Goal: Transaction & Acquisition: Purchase product/service

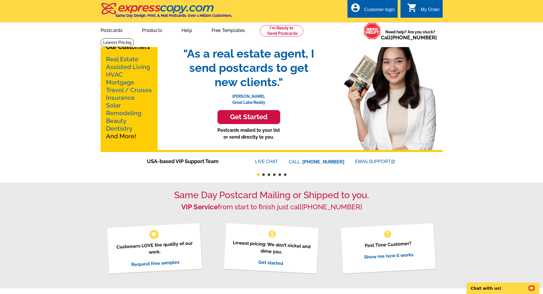
scroll to position [9, 0]
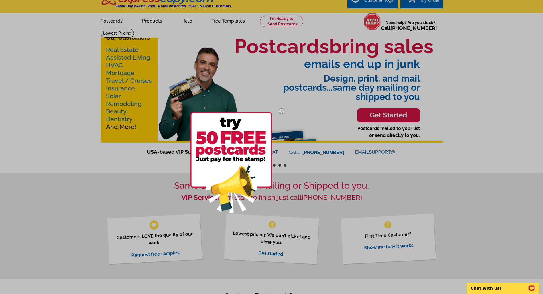
click at [460, 192] on div at bounding box center [271, 147] width 543 height 294
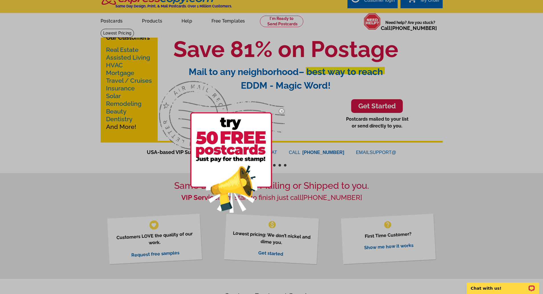
click at [282, 111] on img at bounding box center [281, 111] width 17 height 17
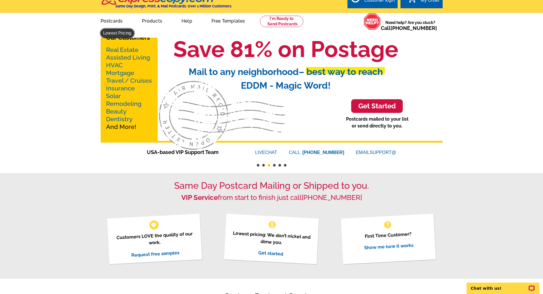
click at [134, 29] on link at bounding box center [118, 33] width 34 height 9
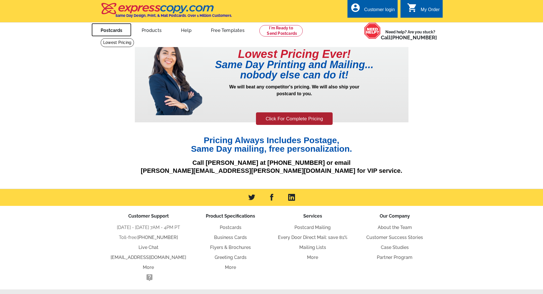
click at [113, 31] on link "Postcards" at bounding box center [112, 29] width 40 height 13
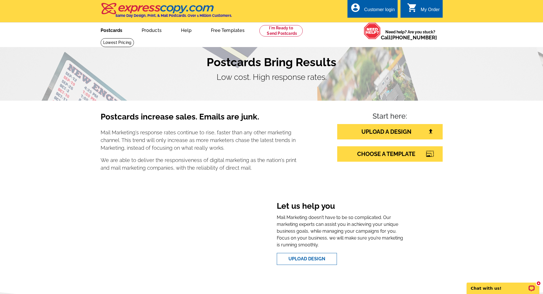
click at [116, 33] on link "Postcards" at bounding box center [112, 29] width 40 height 13
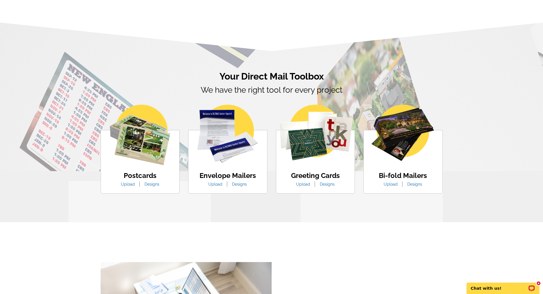
scroll to position [285, 0]
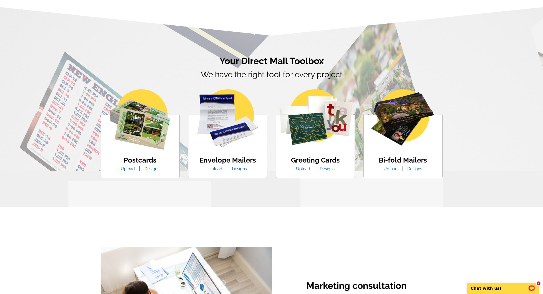
click at [145, 153] on div "Postcards Upload Designs" at bounding box center [140, 147] width 79 height 64
click at [150, 170] on link "Designs" at bounding box center [151, 168] width 23 height 5
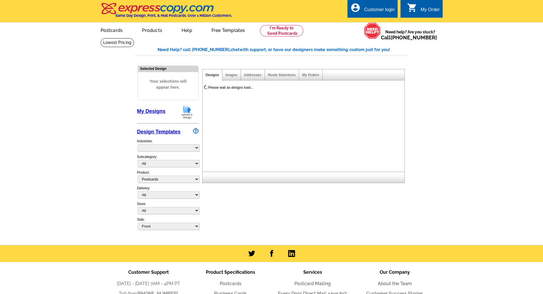
select select "1"
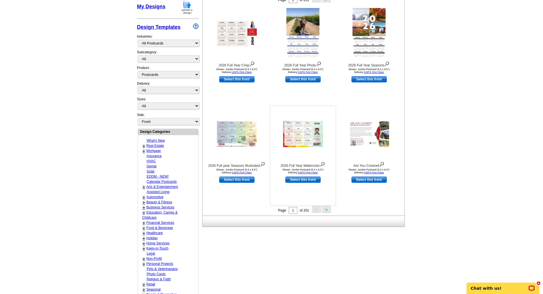
scroll to position [114, 0]
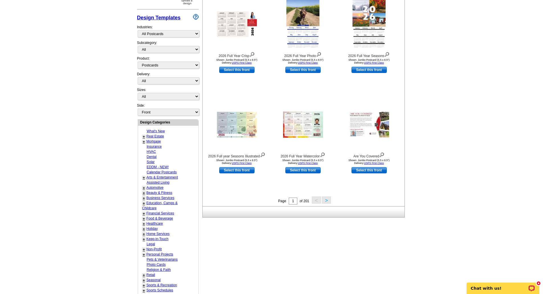
click at [143, 138] on link "+" at bounding box center [144, 136] width 2 height 5
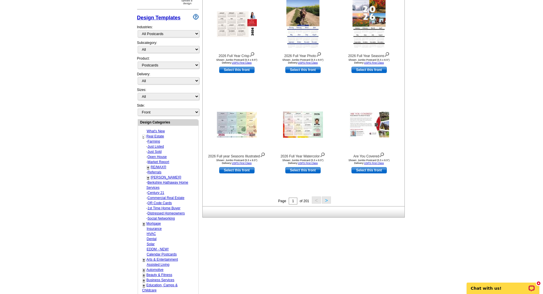
click at [148, 178] on link "+" at bounding box center [148, 177] width 2 height 5
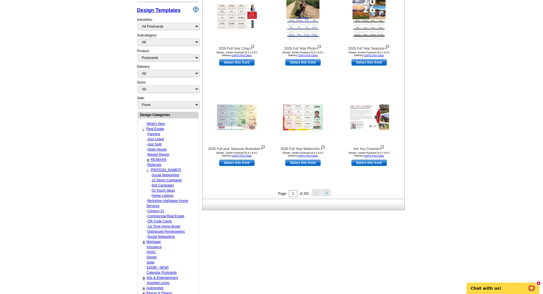
scroll to position [123, 0]
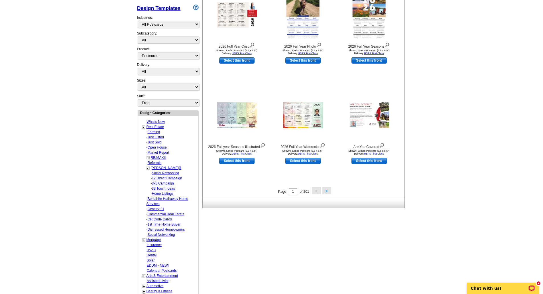
click at [156, 169] on link "[PERSON_NAME]®" at bounding box center [166, 168] width 31 height 4
select select "785"
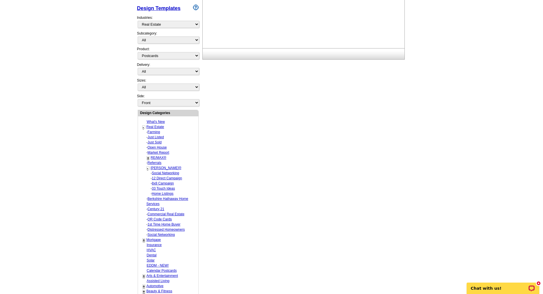
select select "793"
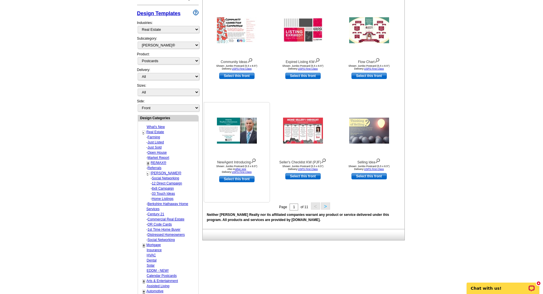
scroll to position [123, 0]
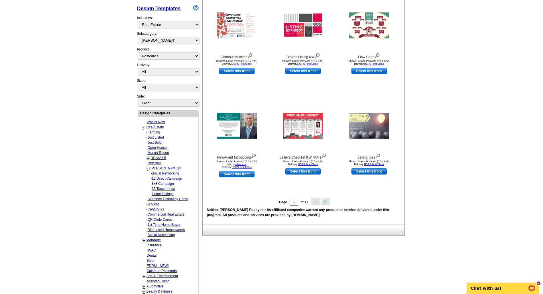
click at [327, 203] on button ">" at bounding box center [325, 201] width 9 height 7
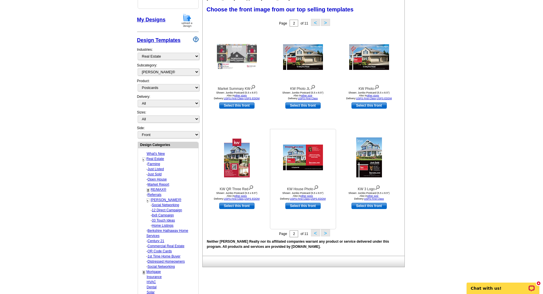
scroll to position [95, 0]
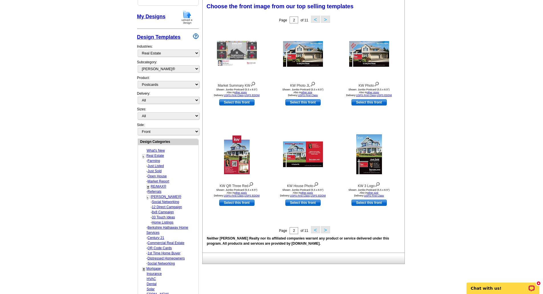
click at [328, 231] on button ">" at bounding box center [325, 229] width 9 height 7
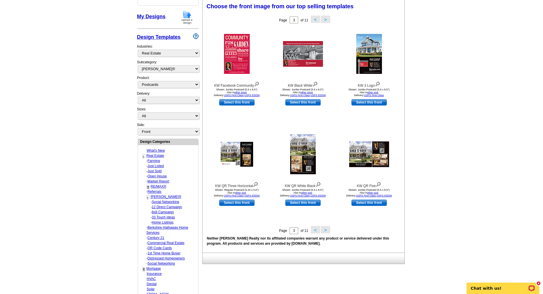
click at [325, 230] on button ">" at bounding box center [325, 229] width 9 height 7
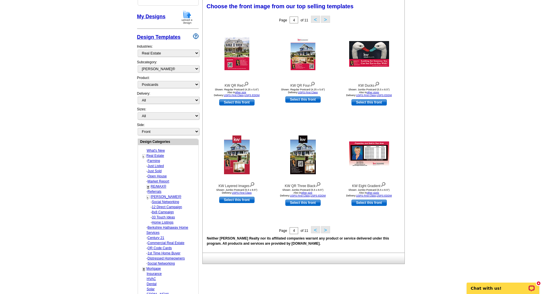
click at [325, 230] on button ">" at bounding box center [325, 229] width 9 height 7
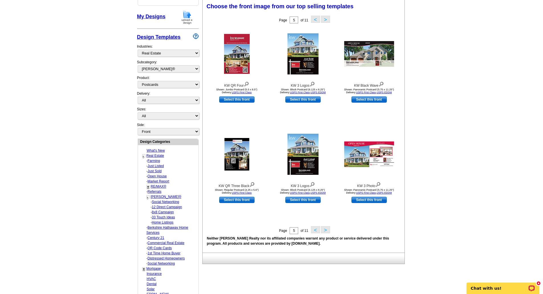
click at [325, 230] on button ">" at bounding box center [325, 229] width 9 height 7
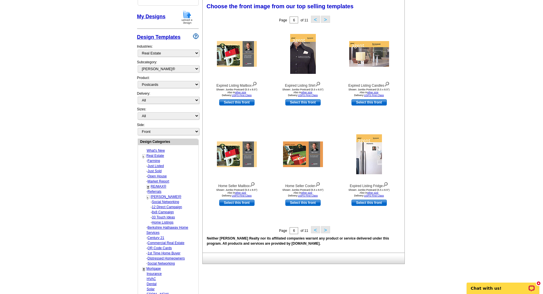
click at [325, 230] on button ">" at bounding box center [325, 229] width 9 height 7
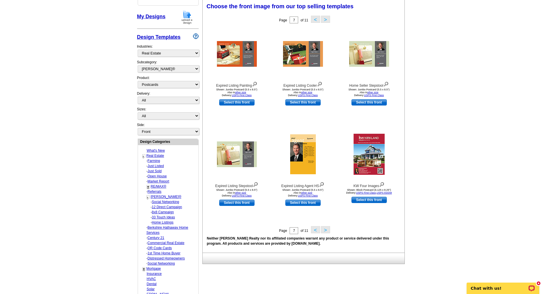
click at [325, 230] on button ">" at bounding box center [325, 229] width 9 height 7
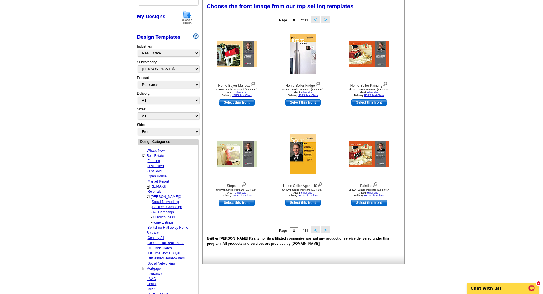
click at [325, 229] on button ">" at bounding box center [325, 229] width 9 height 7
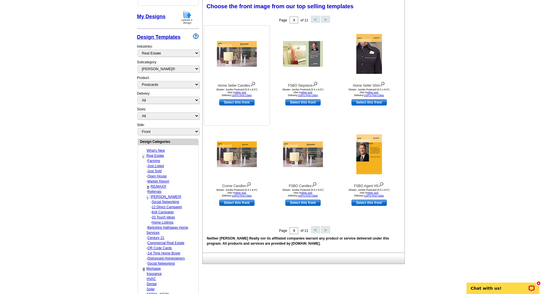
click at [236, 61] on img at bounding box center [237, 54] width 40 height 26
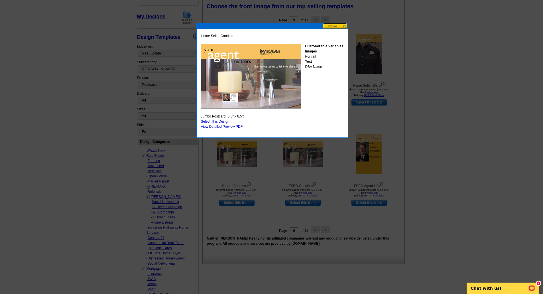
click at [333, 25] on button at bounding box center [335, 25] width 25 height 5
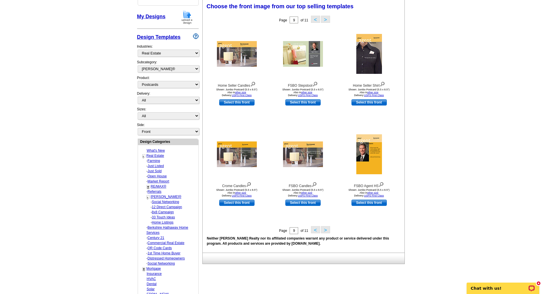
click at [327, 230] on button ">" at bounding box center [325, 229] width 9 height 7
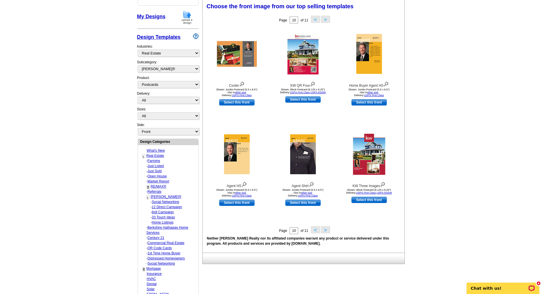
click at [326, 231] on button ">" at bounding box center [325, 229] width 9 height 7
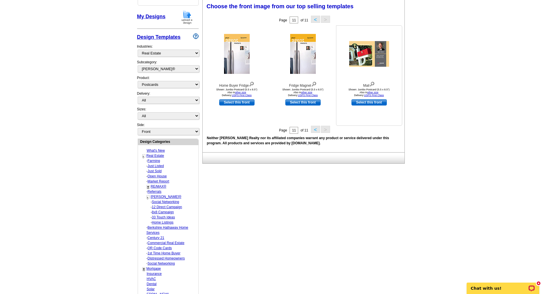
click at [355, 54] on img at bounding box center [369, 54] width 40 height 26
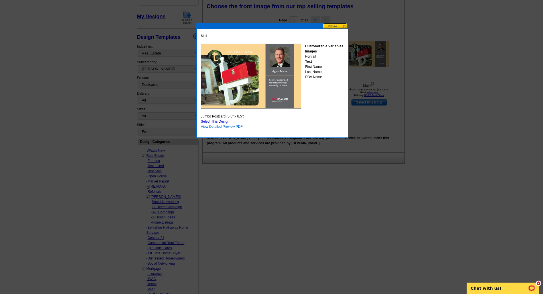
click at [233, 126] on link "View Detailed Preview PDF" at bounding box center [222, 127] width 42 height 4
click at [338, 25] on button at bounding box center [335, 25] width 25 height 5
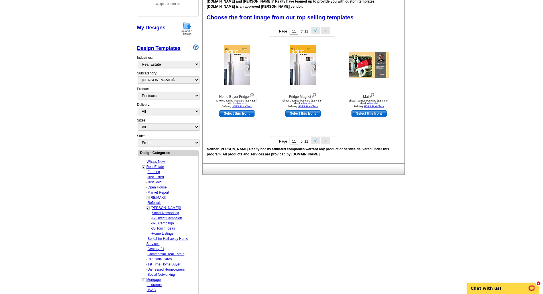
scroll to position [66, 0]
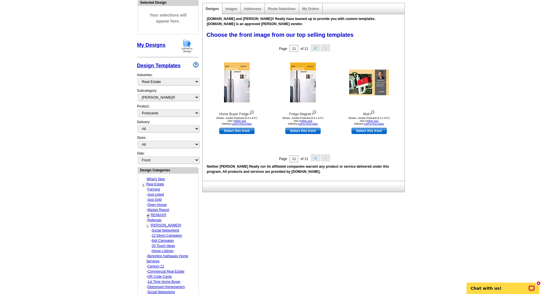
click at [313, 160] on button "<" at bounding box center [315, 157] width 9 height 7
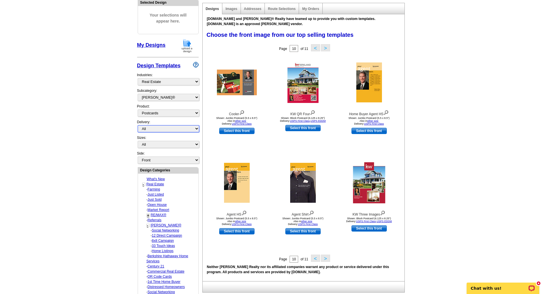
click at [197, 128] on select "All First Class Mail Shipped to Me EDDM Save 66% on Postage" at bounding box center [169, 128] width 62 height 7
click at [191, 127] on select "All First Class Mail Shipped to Me EDDM Save 66% on Postage" at bounding box center [169, 128] width 62 height 7
click at [194, 143] on select "All Jumbo Postcard (5.5" x 8.5") Regular Postcard (4.25" x 5.6") Panoramic Post…" at bounding box center [169, 144] width 62 height 7
select select "1"
click at [138, 141] on select "All Jumbo Postcard (5.5" x 8.5") Regular Postcard (4.25" x 5.6") Panoramic Post…" at bounding box center [169, 144] width 62 height 7
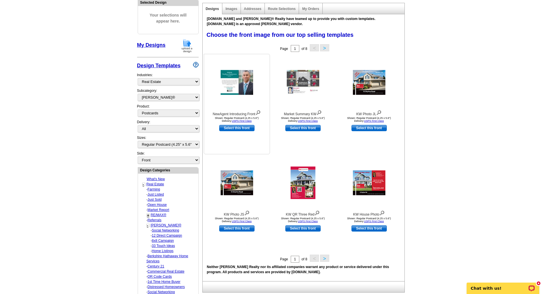
click at [239, 89] on img at bounding box center [237, 82] width 32 height 25
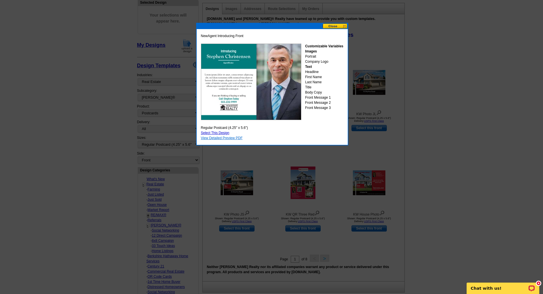
click at [234, 138] on link "View Detailed Preview PDF" at bounding box center [222, 138] width 42 height 4
click at [328, 26] on button at bounding box center [335, 25] width 25 height 5
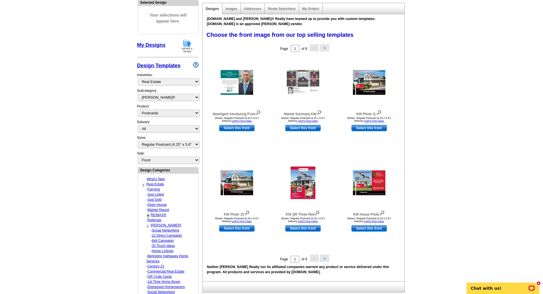
click at [237, 13] on div "Images" at bounding box center [231, 8] width 18 height 11
click at [231, 8] on link "Images" at bounding box center [231, 9] width 12 height 4
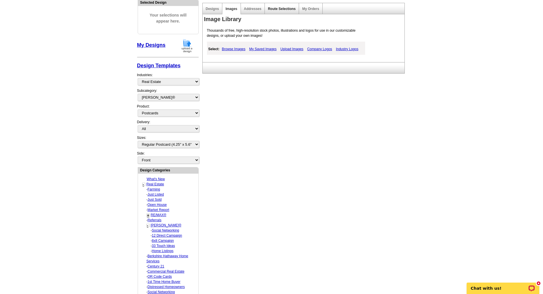
click at [280, 9] on link "Route Selections" at bounding box center [282, 9] width 28 height 4
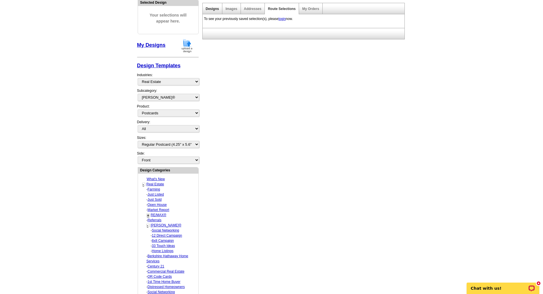
click at [212, 8] on link "Designs" at bounding box center [212, 9] width 13 height 4
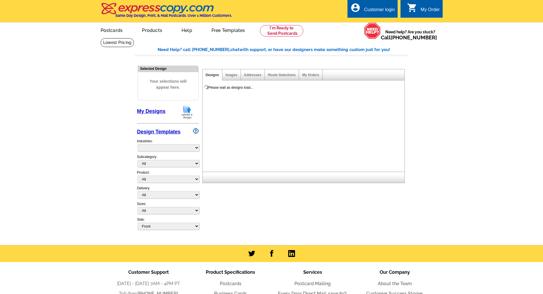
select select "785"
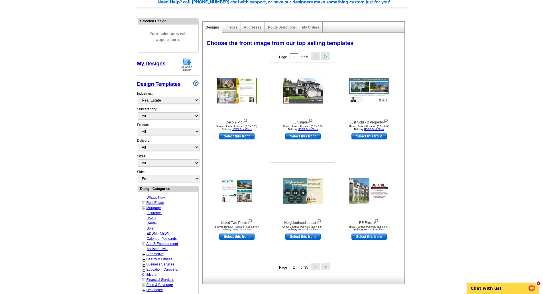
scroll to position [66, 0]
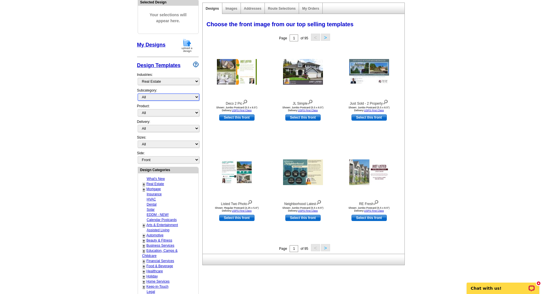
click at [194, 97] on select "All RE/MAX® Referrals [PERSON_NAME]® Berkshire Hathaway Home Services Century 2…" at bounding box center [169, 96] width 62 height 7
select select "1208"
click at [138, 94] on select "All RE/MAX® Referrals [PERSON_NAME]® Berkshire Hathaway Home Services Century 2…" at bounding box center [169, 96] width 62 height 7
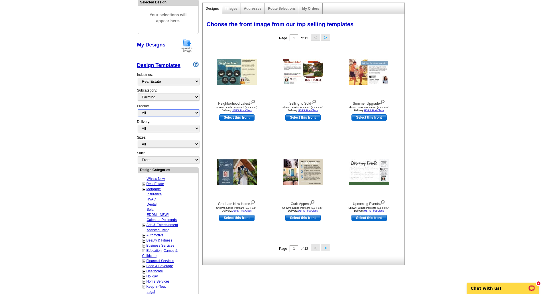
click at [197, 114] on select "All Postcards Letters and flyers Business Cards Door Hangers Greeting Cards" at bounding box center [169, 112] width 62 height 7
select select "1"
click at [138, 109] on select "All Postcards Letters and flyers Business Cards Door Hangers Greeting Cards" at bounding box center [169, 112] width 62 height 7
click at [197, 128] on select "All First Class Mail Shipped to Me EDDM Save 66% on Postage" at bounding box center [169, 128] width 62 height 7
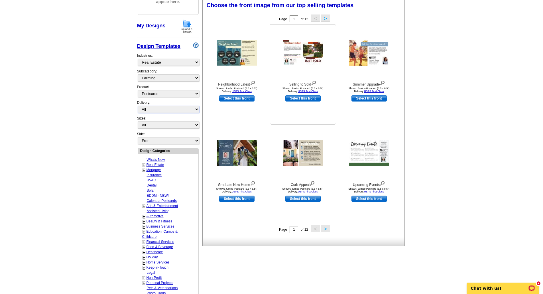
scroll to position [95, 0]
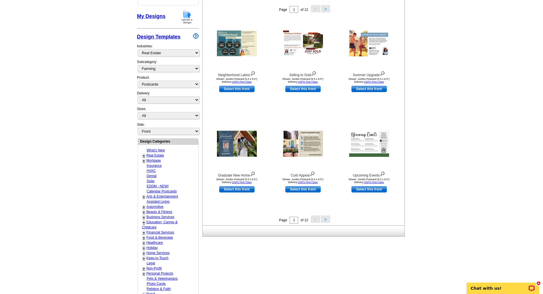
click at [326, 219] on button ">" at bounding box center [325, 219] width 9 height 7
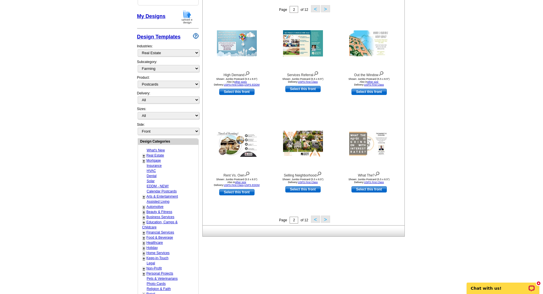
click at [326, 219] on button ">" at bounding box center [325, 219] width 9 height 7
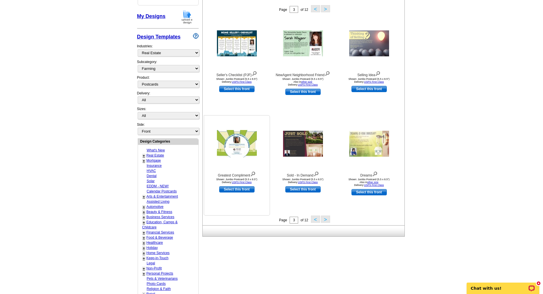
click at [239, 143] on img at bounding box center [237, 143] width 40 height 27
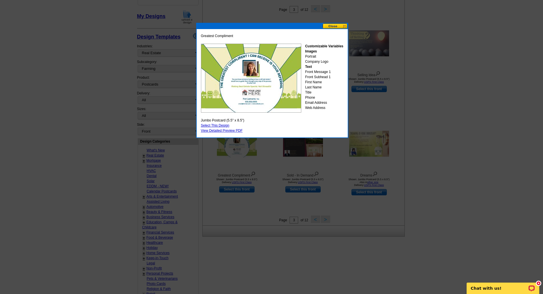
click at [337, 25] on button at bounding box center [335, 25] width 25 height 5
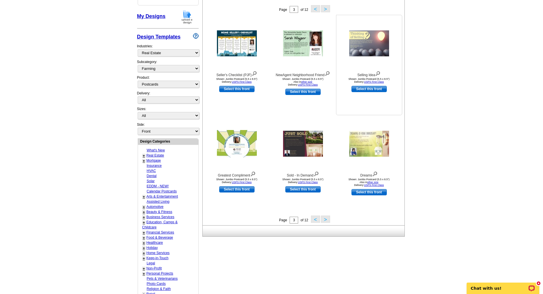
click at [364, 40] on img at bounding box center [369, 44] width 40 height 26
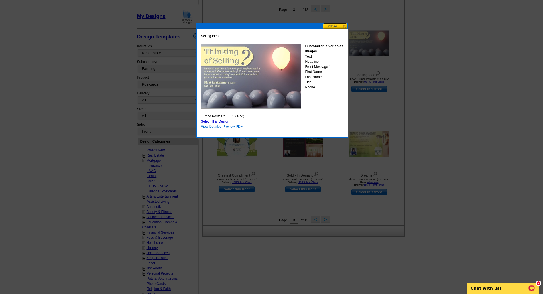
click at [233, 127] on link "View Detailed Preview PDF" at bounding box center [222, 127] width 42 height 4
click at [219, 120] on link "Select This Design" at bounding box center [215, 121] width 29 height 4
select select "2"
select select "back"
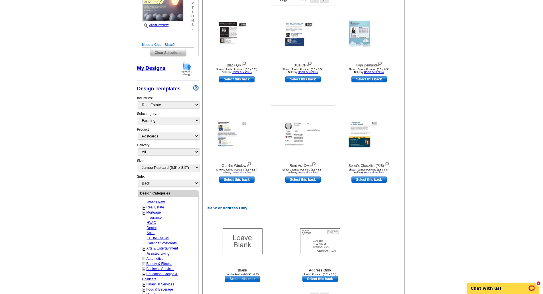
scroll to position [114, 0]
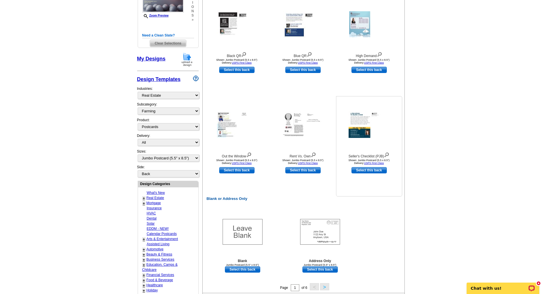
click at [359, 133] on img at bounding box center [369, 124] width 41 height 27
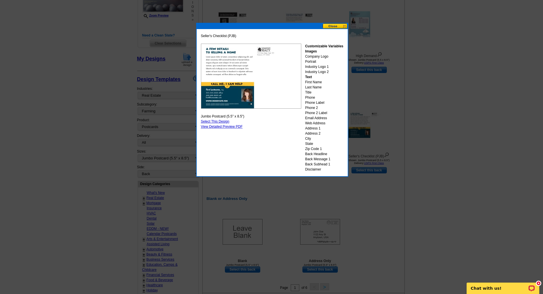
click at [336, 27] on button at bounding box center [335, 25] width 25 height 5
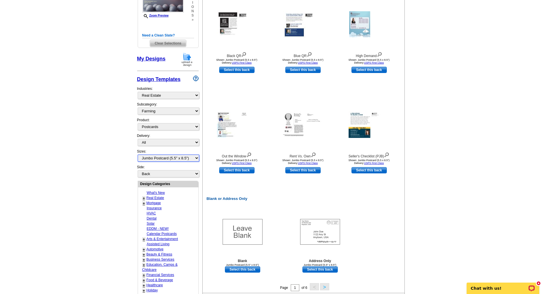
click at [196, 159] on select "All Jumbo Postcard (5.5" x 8.5") Regular Postcard (4.25" x 5.6") Panoramic Post…" at bounding box center [169, 158] width 62 height 7
select select "1"
click at [138, 155] on select "All Jumbo Postcard (5.5" x 8.5") Regular Postcard (4.25" x 5.6") Panoramic Post…" at bounding box center [169, 158] width 62 height 7
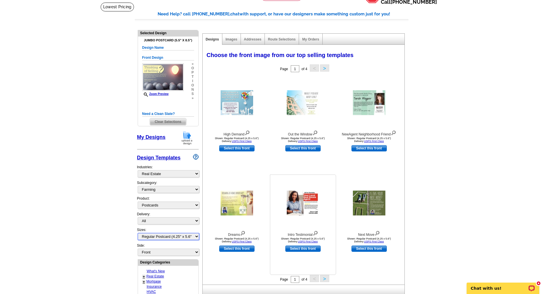
scroll to position [33, 0]
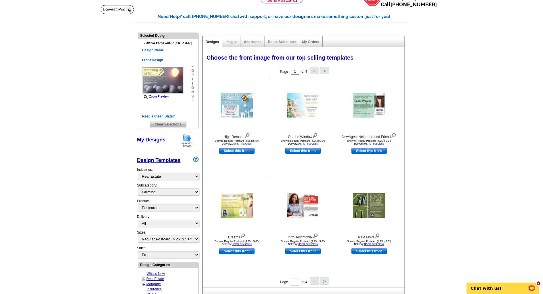
click at [250, 99] on img at bounding box center [237, 105] width 32 height 25
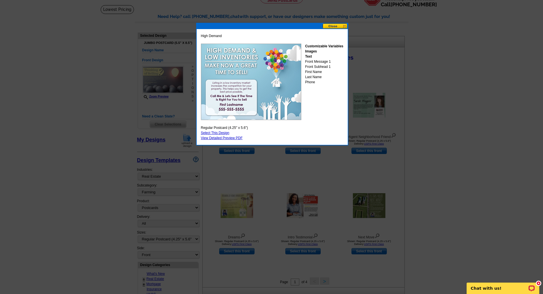
click at [336, 25] on button at bounding box center [335, 25] width 25 height 5
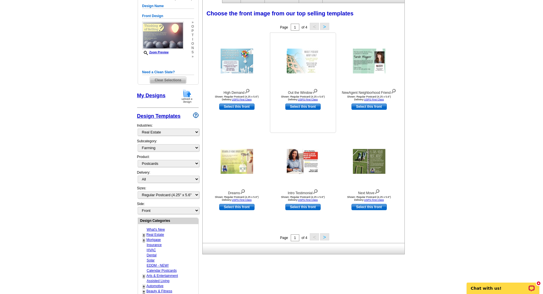
scroll to position [81, 0]
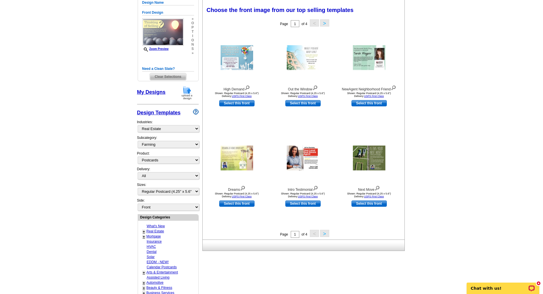
click at [324, 235] on button ">" at bounding box center [324, 233] width 9 height 7
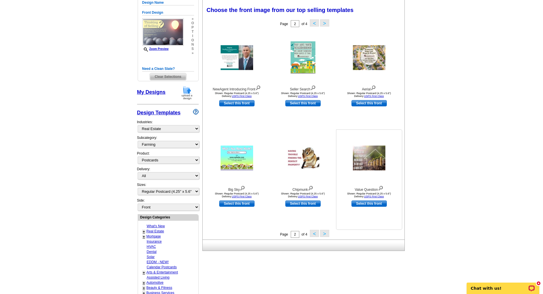
click at [373, 159] on img at bounding box center [369, 158] width 32 height 25
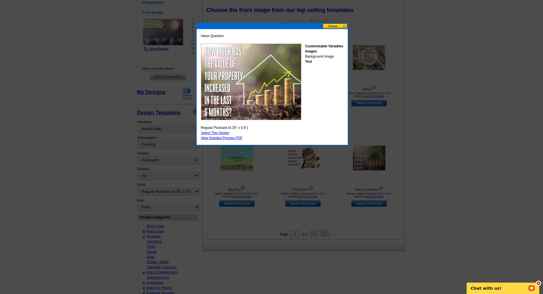
click at [341, 29] on div "Value Question Customizable Variables Images Background Image Text Regular Post…" at bounding box center [272, 87] width 151 height 116
click at [336, 27] on button at bounding box center [335, 25] width 25 height 5
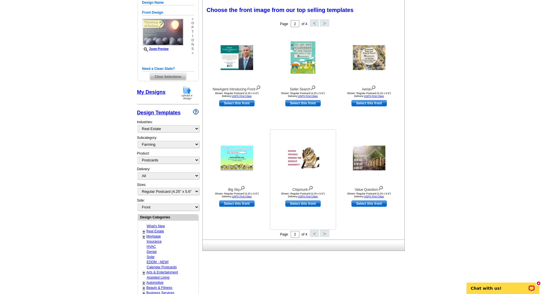
click at [307, 168] on img at bounding box center [303, 158] width 32 height 25
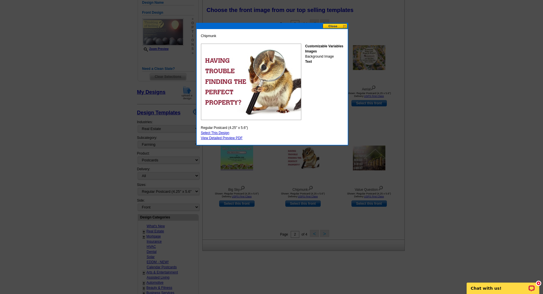
click at [338, 28] on button at bounding box center [335, 25] width 25 height 5
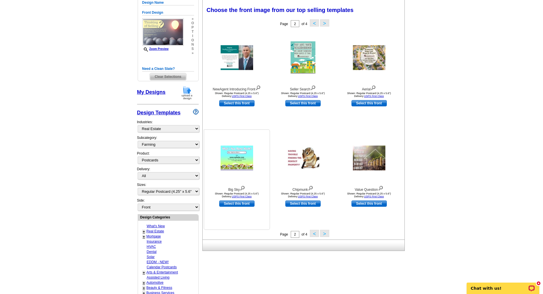
click at [256, 153] on div at bounding box center [237, 157] width 63 height 51
click at [241, 162] on img at bounding box center [237, 158] width 32 height 25
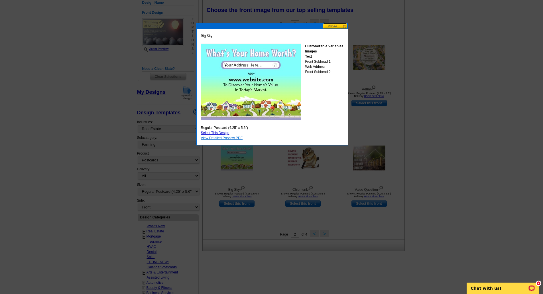
click at [216, 137] on link "View Detailed Preview PDF" at bounding box center [222, 138] width 42 height 4
click at [214, 134] on link "Select This Design" at bounding box center [215, 133] width 29 height 4
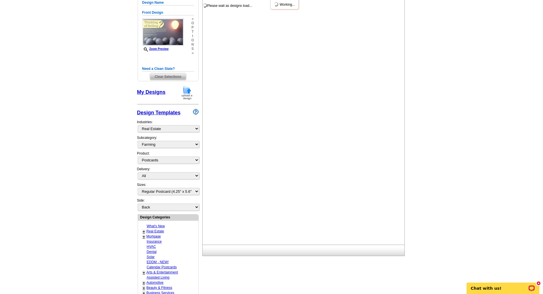
scroll to position [0, 0]
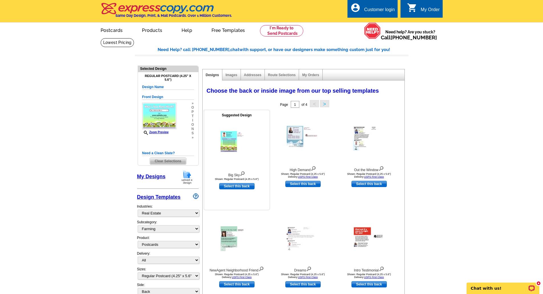
click at [216, 134] on div at bounding box center [237, 143] width 63 height 51
click at [222, 140] on img at bounding box center [237, 143] width 32 height 25
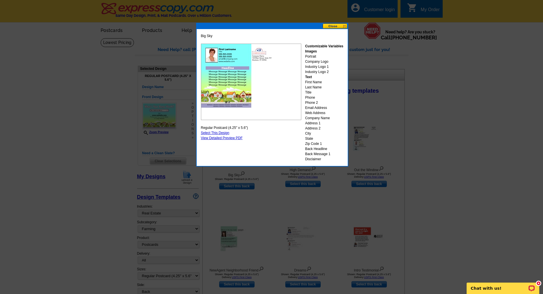
click at [332, 27] on button at bounding box center [335, 25] width 25 height 5
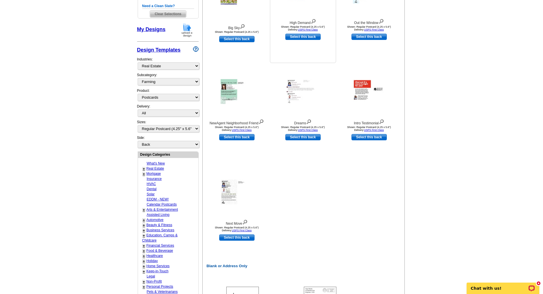
scroll to position [152, 0]
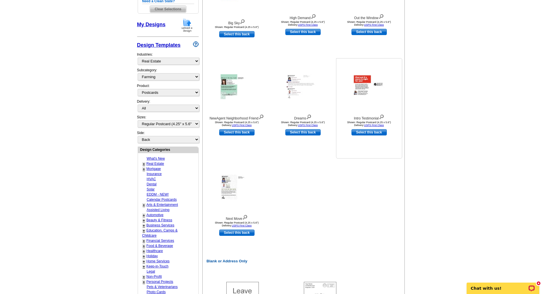
click at [363, 92] on img at bounding box center [369, 86] width 32 height 25
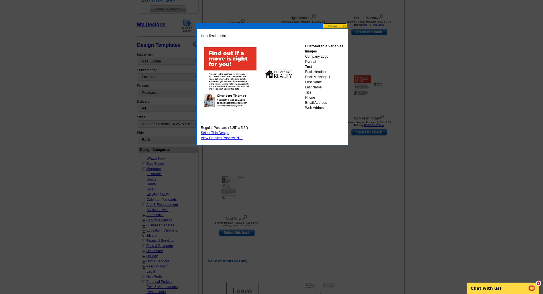
click at [331, 25] on button at bounding box center [335, 25] width 25 height 5
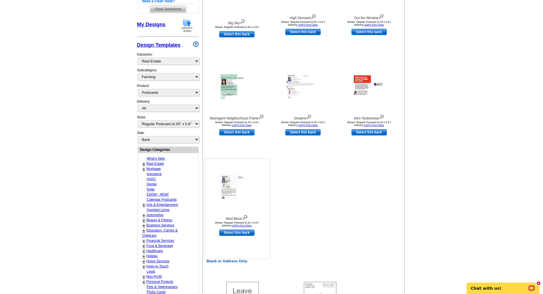
click at [234, 191] on img at bounding box center [237, 187] width 32 height 25
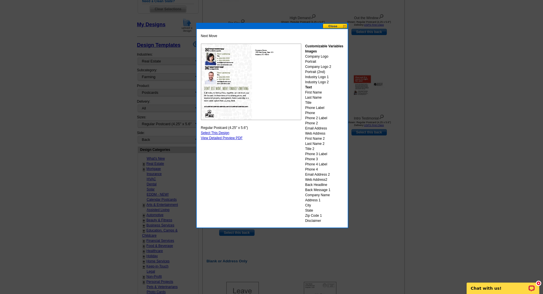
click at [326, 26] on button at bounding box center [335, 25] width 25 height 5
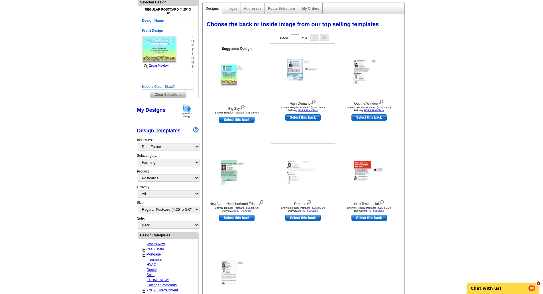
scroll to position [76, 0]
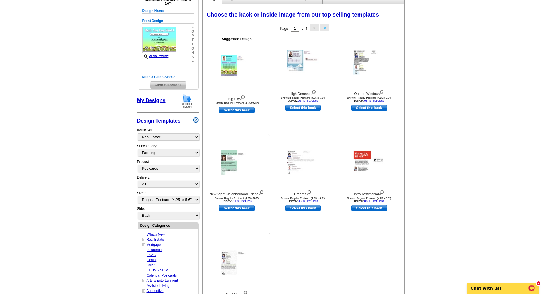
click at [233, 161] on img at bounding box center [237, 162] width 32 height 25
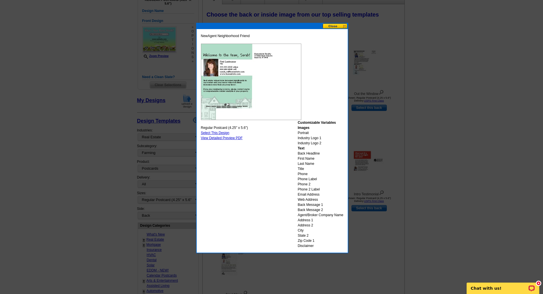
click at [334, 27] on button at bounding box center [335, 25] width 25 height 5
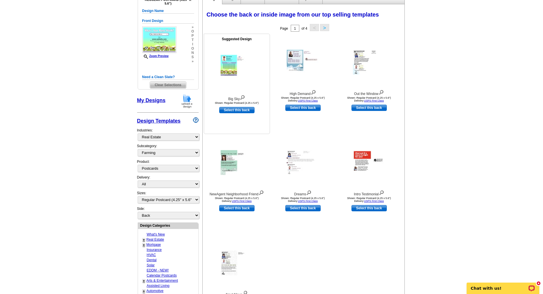
click at [231, 71] on img at bounding box center [237, 67] width 32 height 25
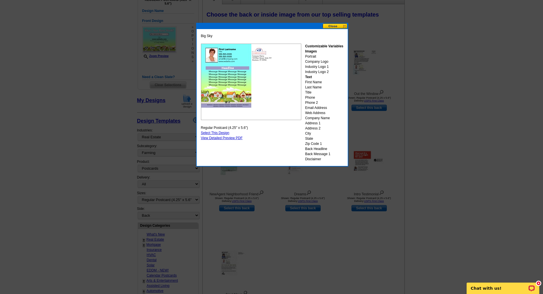
click at [219, 133] on link "Select This Design" at bounding box center [215, 133] width 29 height 4
select select "front"
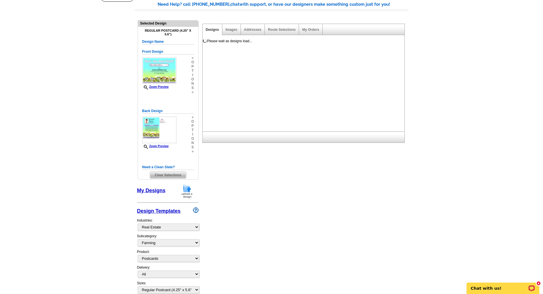
scroll to position [29, 0]
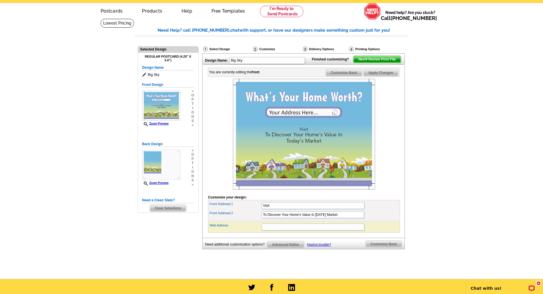
scroll to position [19, 0]
